Goal: Navigation & Orientation: Go to known website

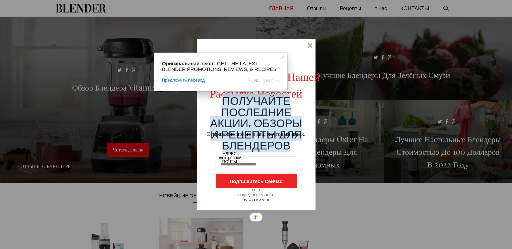
click at [252, 50] on div at bounding box center [256, 124] width 119 height 171
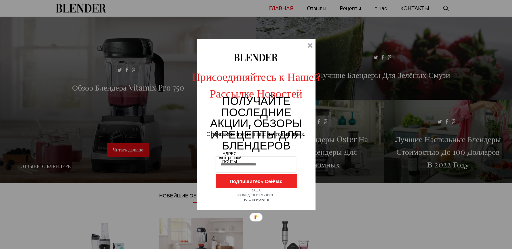
click at [252, 43] on div at bounding box center [310, 45] width 5 height 5
